Goal: Task Accomplishment & Management: Manage account settings

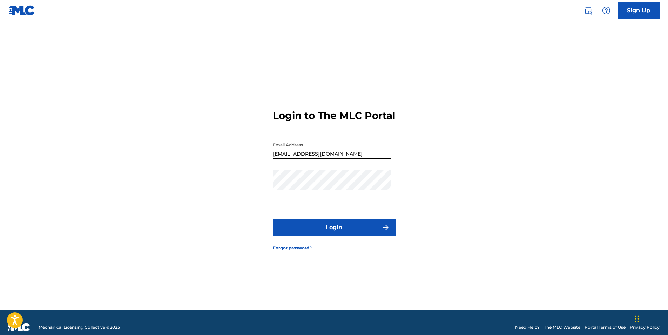
click at [340, 236] on button "Login" at bounding box center [334, 228] width 123 height 18
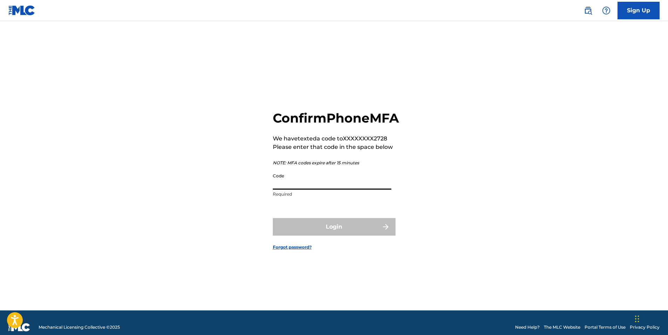
click at [309, 189] on input "Code" at bounding box center [332, 179] width 119 height 20
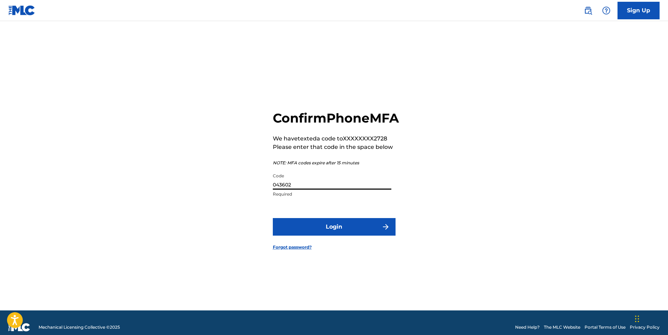
type input "043602"
click at [335, 233] on button "Login" at bounding box center [334, 227] width 123 height 18
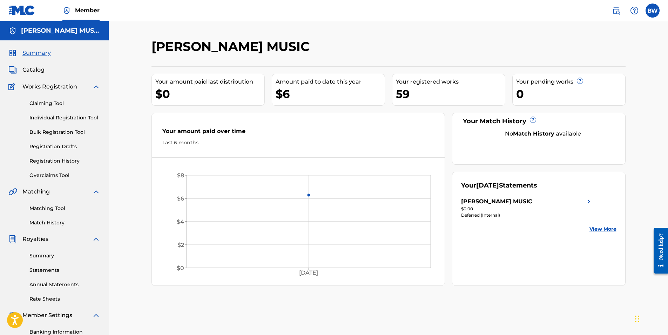
click at [601, 228] on link "View More" at bounding box center [603, 228] width 27 height 7
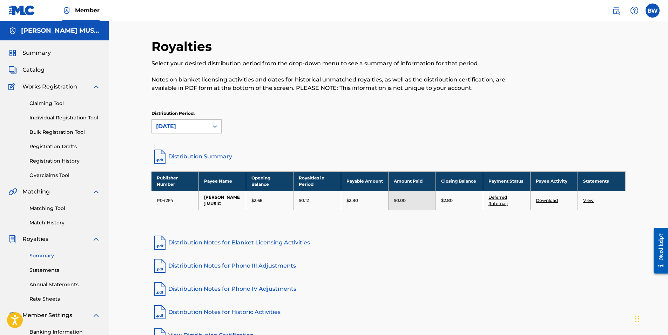
click at [654, 10] on label at bounding box center [653, 11] width 14 height 14
click at [653, 11] on input "BW [PERSON_NAME] [EMAIL_ADDRESS][DOMAIN_NAME] Notification Preferences Profile …" at bounding box center [653, 11] width 0 height 0
click at [592, 99] on p "Log out" at bounding box center [585, 99] width 16 height 6
click at [653, 11] on input "BW [PERSON_NAME] [EMAIL_ADDRESS][DOMAIN_NAME] Notification Preferences Profile …" at bounding box center [653, 11] width 0 height 0
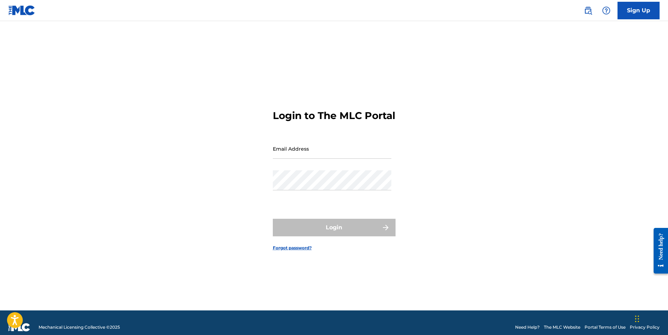
type input "[EMAIL_ADDRESS][DOMAIN_NAME]"
